Goal: Find specific page/section: Find specific page/section

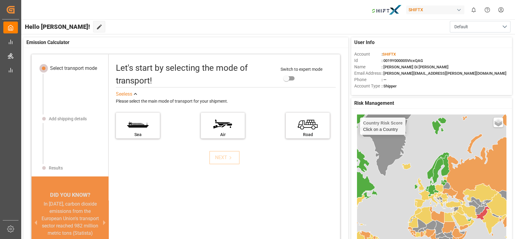
drag, startPoint x: 167, startPoint y: 33, endPoint x: 163, endPoint y: 33, distance: 4.0
click at [163, 33] on div "Hello [PERSON_NAME]! Edit Cockpit Default" at bounding box center [267, 26] width 495 height 15
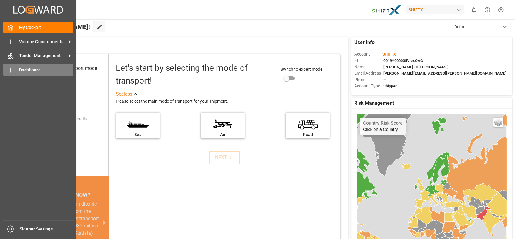
click at [25, 69] on span "Dashboard" at bounding box center [46, 70] width 54 height 6
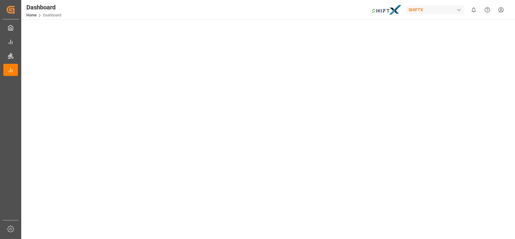
scroll to position [34, 0]
